Goal: Information Seeking & Learning: Learn about a topic

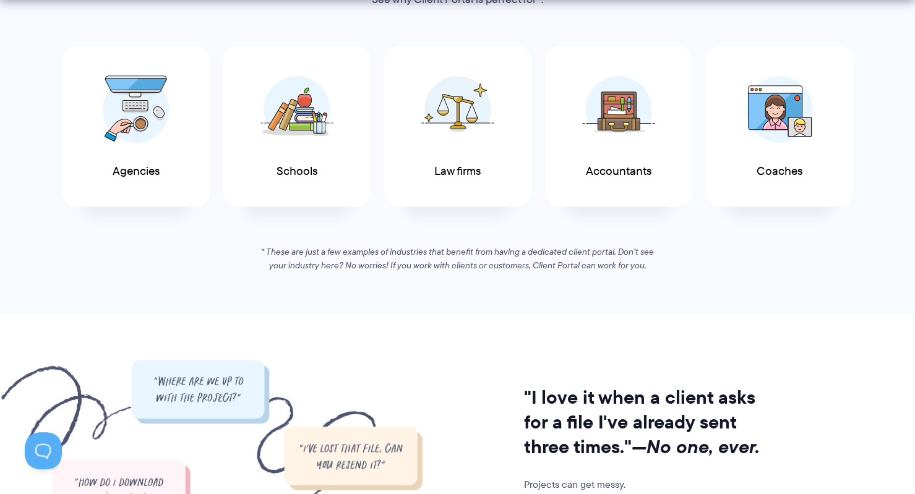
scroll to position [722, 0]
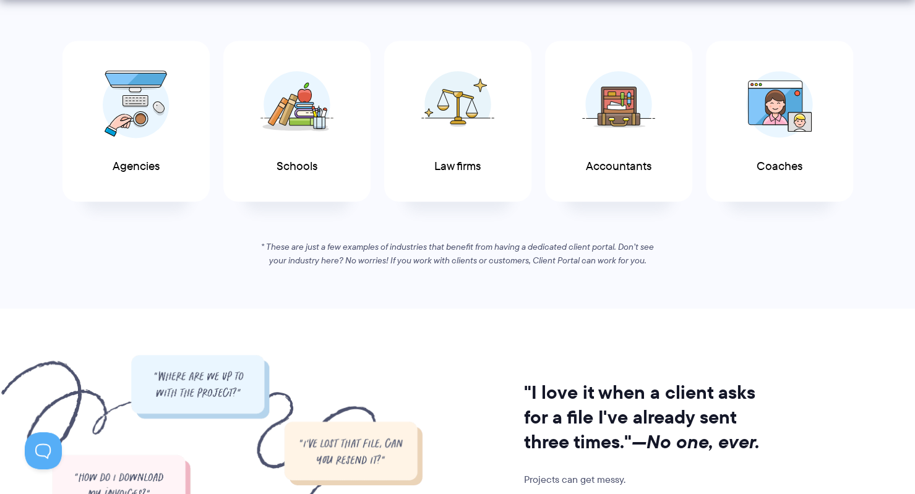
click at [184, 113] on div "Agencies" at bounding box center [136, 122] width 147 height 162
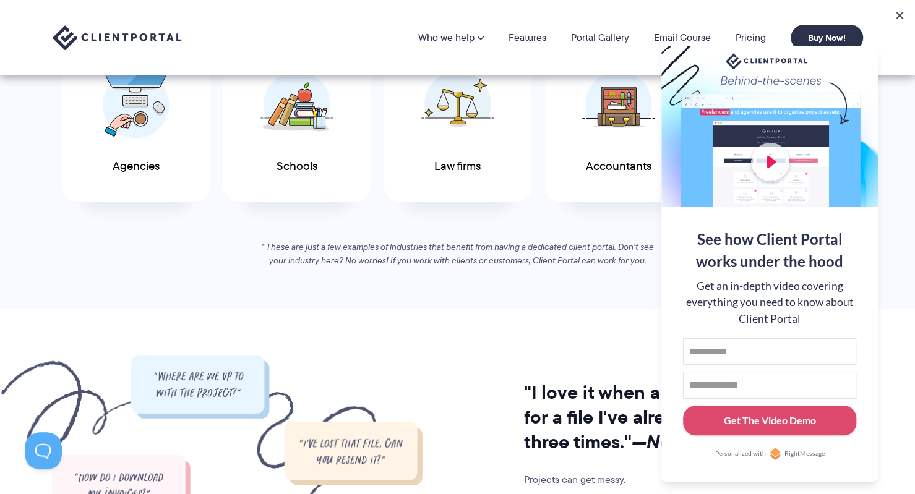
scroll to position [0, 0]
